Goal: Task Accomplishment & Management: Manage account settings

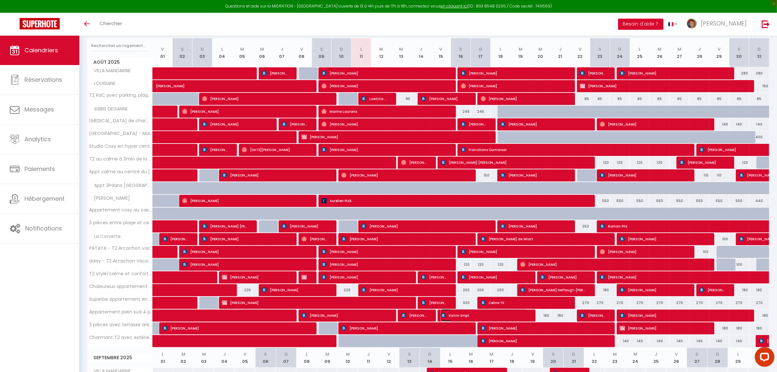
click at [480, 317] on span "Katrin Empt" at bounding box center [484, 315] width 86 height 12
click at [0, 0] on div at bounding box center [0, 0] width 0 height 0
click at [480, 317] on div at bounding box center [388, 186] width 777 height 372
click at [480, 317] on span "Katrin Empt" at bounding box center [484, 315] width 86 height 12
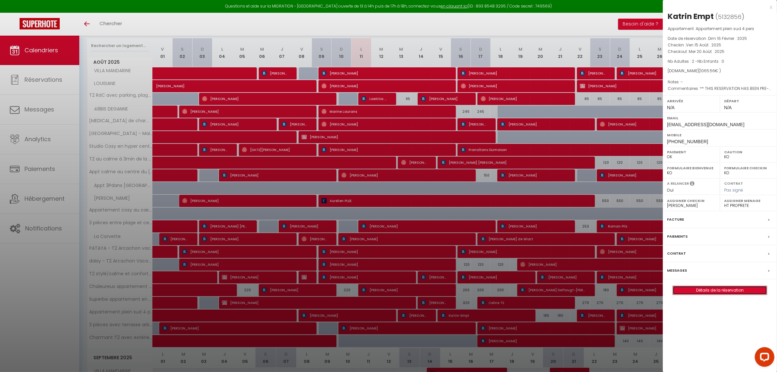
click at [711, 290] on link "Détails de la réservation" at bounding box center [720, 290] width 94 height 8
select select
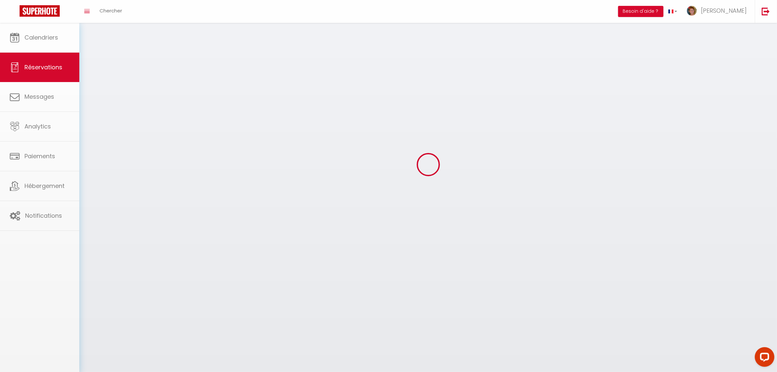
select select
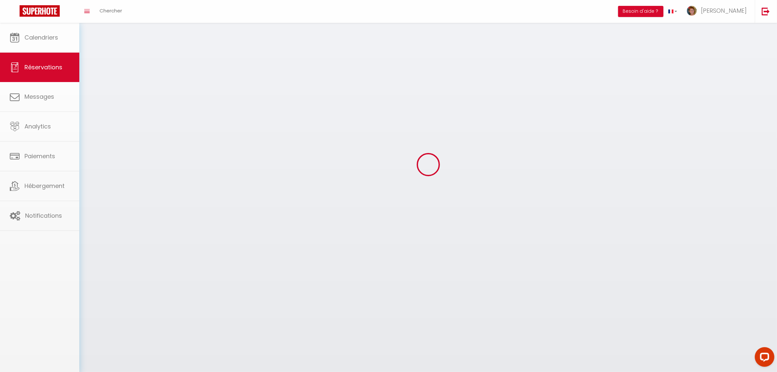
select select
checkbox input "false"
select select
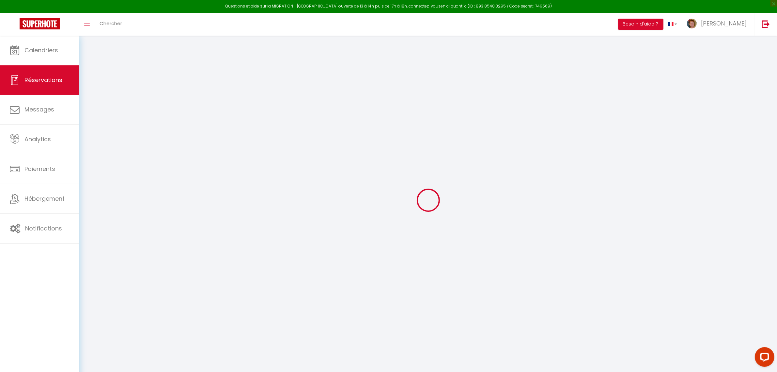
select select
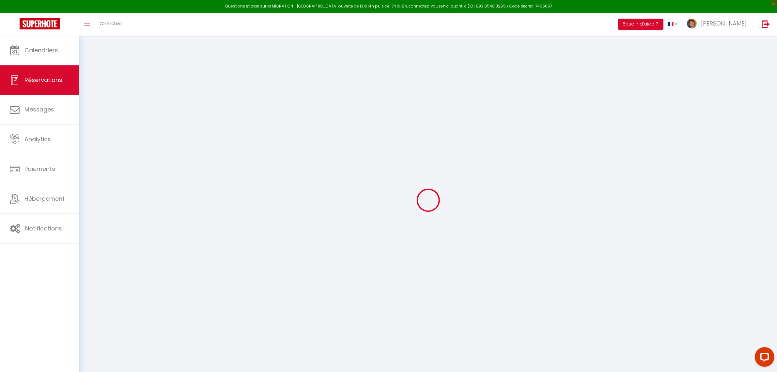
select select
checkbox input "false"
select select
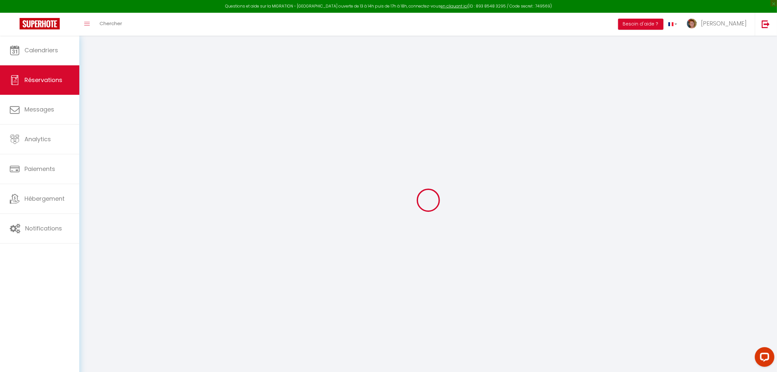
select select
checkbox input "false"
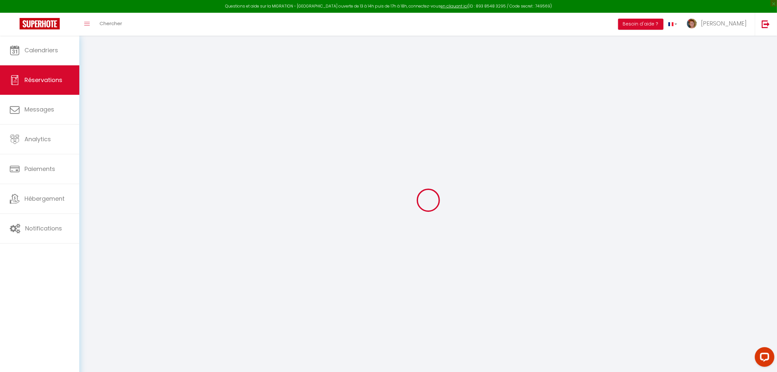
select select
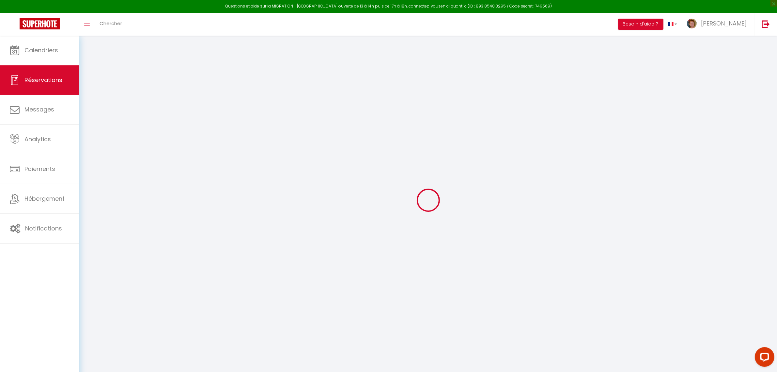
select select
checkbox input "false"
type input "Katrin"
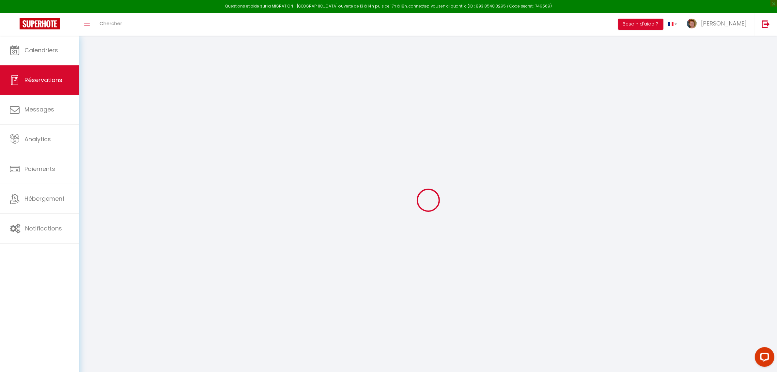
type input "Empt"
type input "[EMAIL_ADDRESS][DOMAIN_NAME]"
type input "[PHONE_NUMBER]"
select select "DE"
type input "226.28"
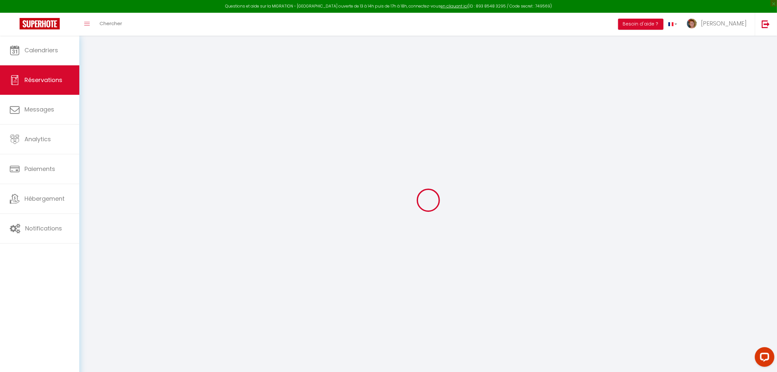
type input "14.92"
select select "17986"
select select "1"
select select
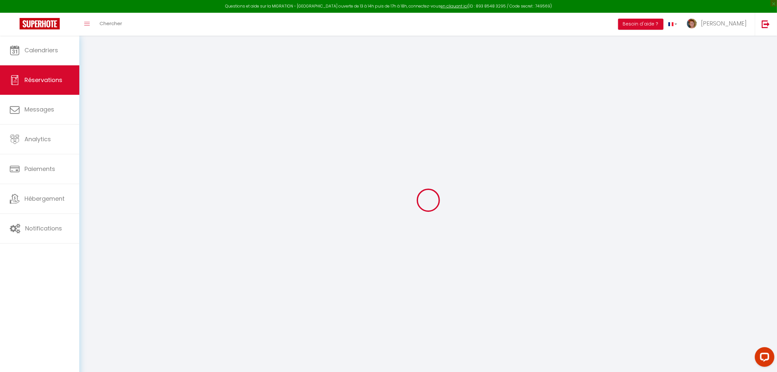
type input "2"
select select "12"
select select
type input "988.55"
checkbox input "false"
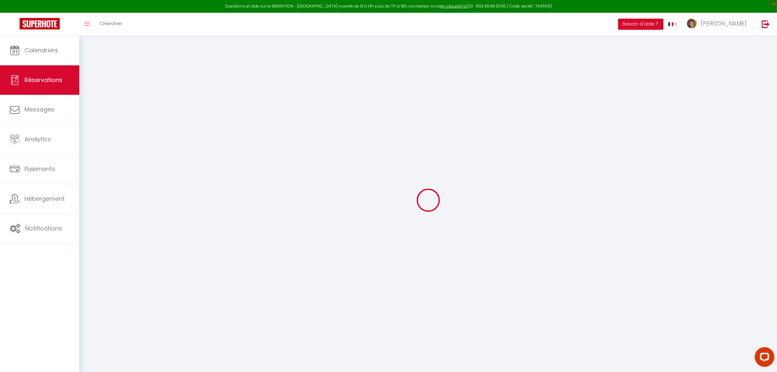
type input "0"
select select "2"
type input "52"
type input "0"
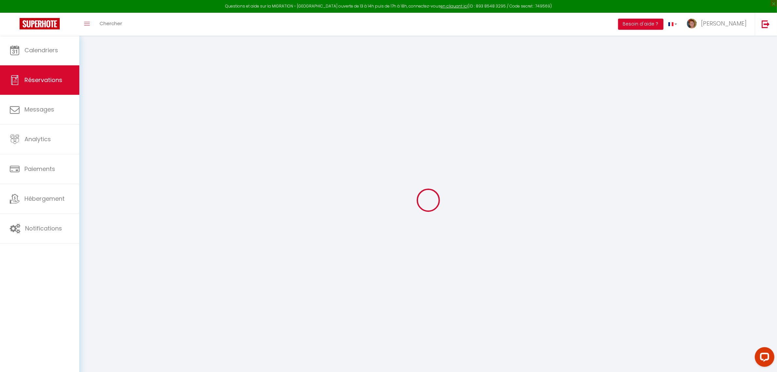
select select
select select "14"
checkbox input "false"
select select
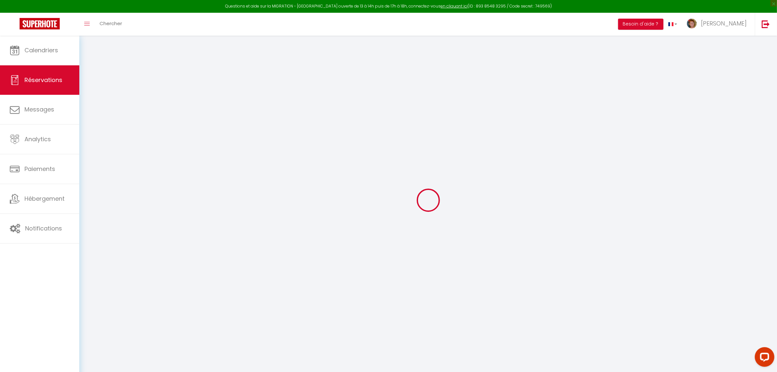
select select
checkbox input "false"
select select
checkbox input "false"
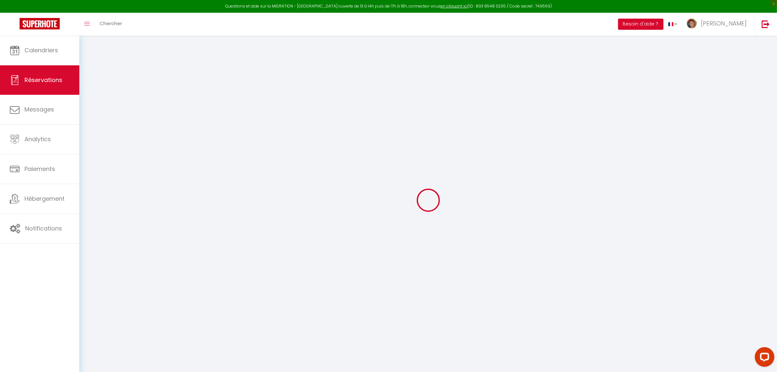
type textarea "** THIS RESERVATION HAS BEEN PRE-PAID ** BOOKING NOTE : Payment charge is EUR 1…"
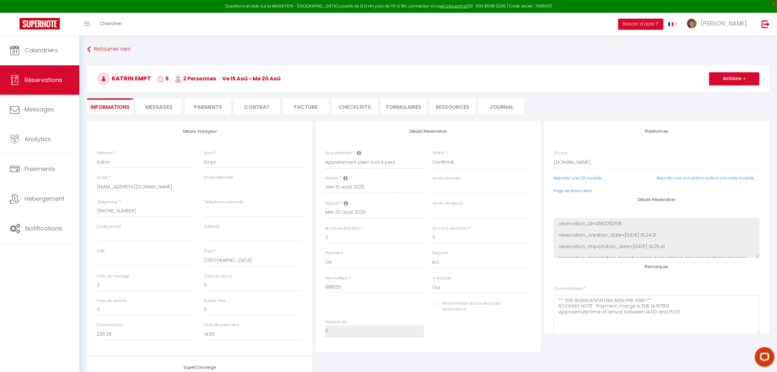
type input "40"
type input "37.01"
select select
checkbox input "false"
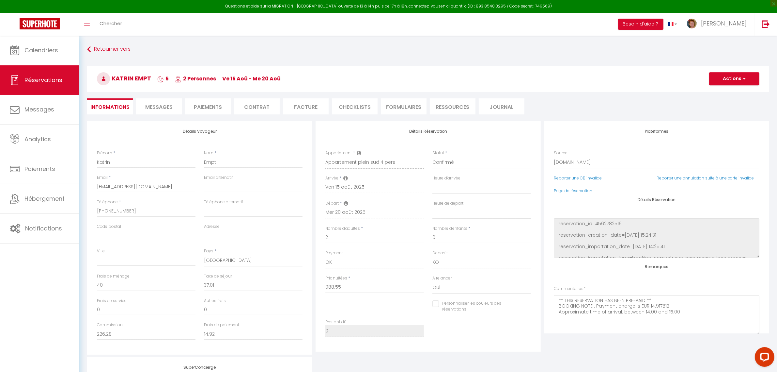
select select
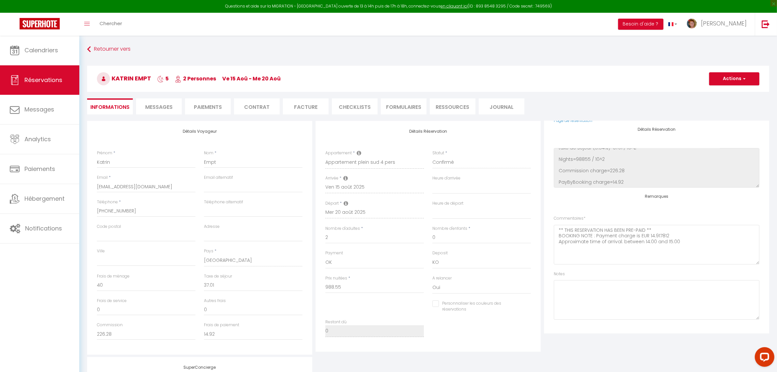
scroll to position [71, 0]
click at [597, 283] on textarea at bounding box center [657, 299] width 206 height 40
type textarea "1 double lien envoyé le 11/08"
click at [740, 76] on button "Actions" at bounding box center [735, 78] width 50 height 13
click at [731, 89] on link "Enregistrer" at bounding box center [728, 93] width 52 height 8
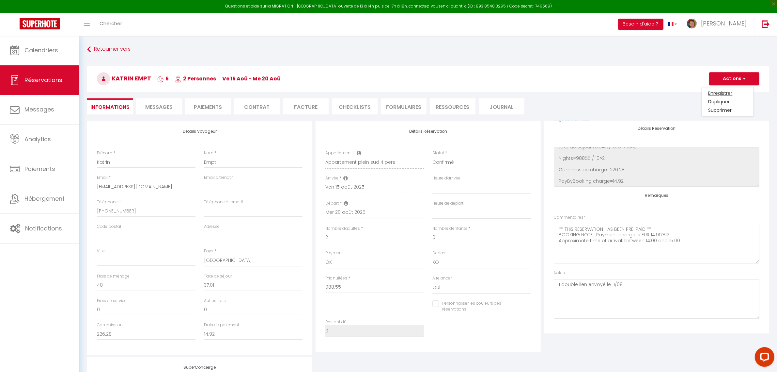
select select "not_cancelled"
